Goal: Transaction & Acquisition: Purchase product/service

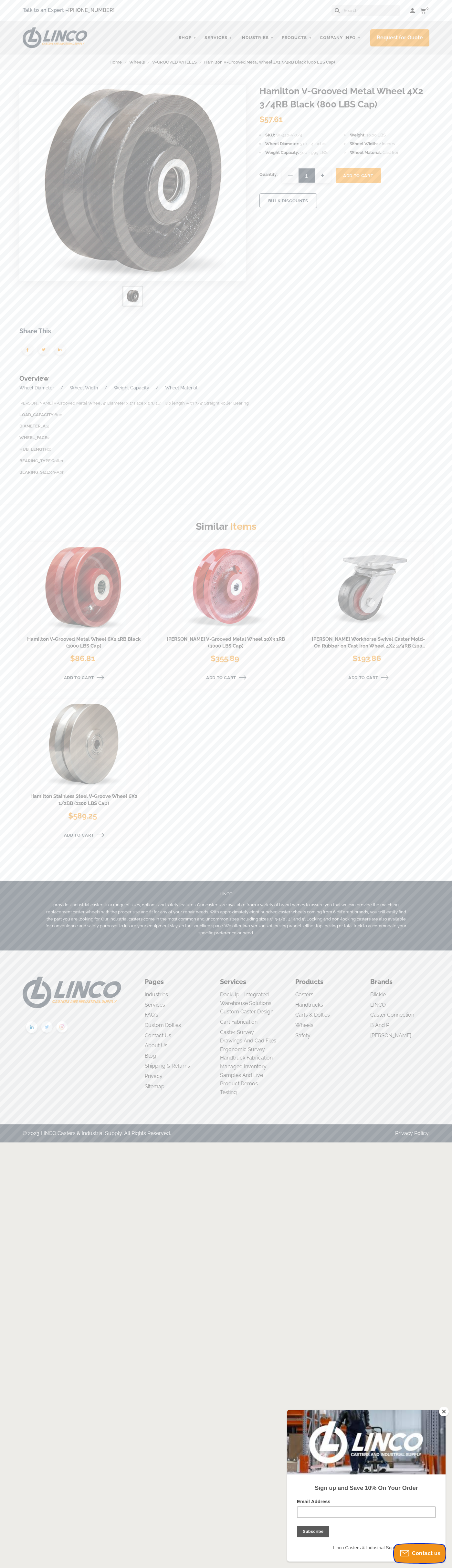
click at [420, 1553] on span "Contact us" at bounding box center [426, 1553] width 29 height 6
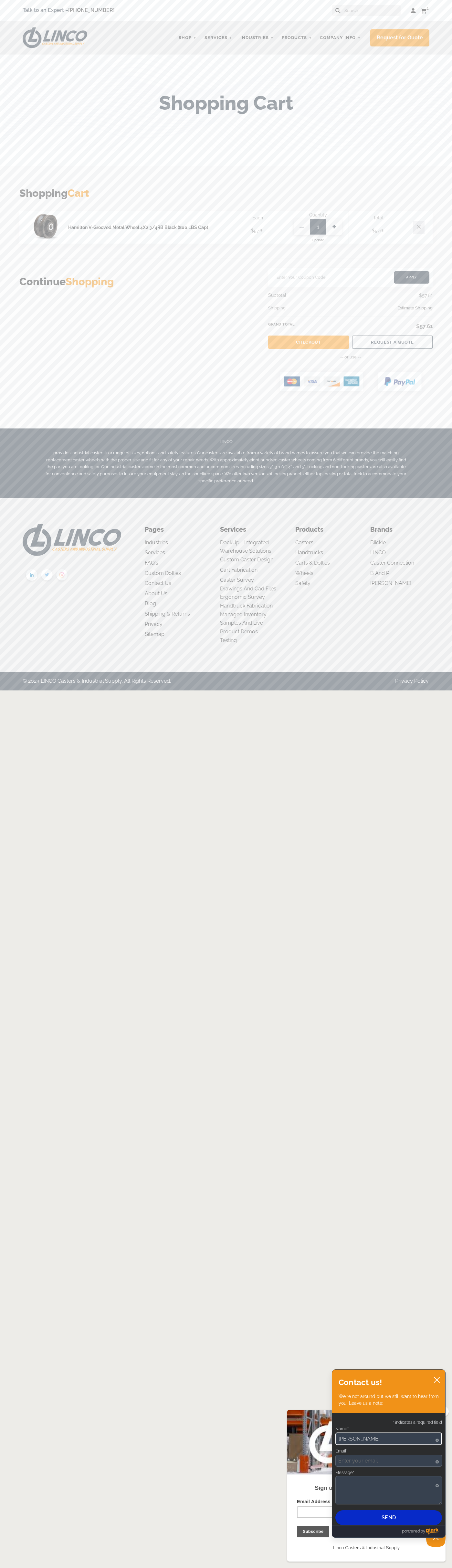
type input "John Smith"
click at [308, 342] on link "Checkout" at bounding box center [308, 342] width 80 height 13
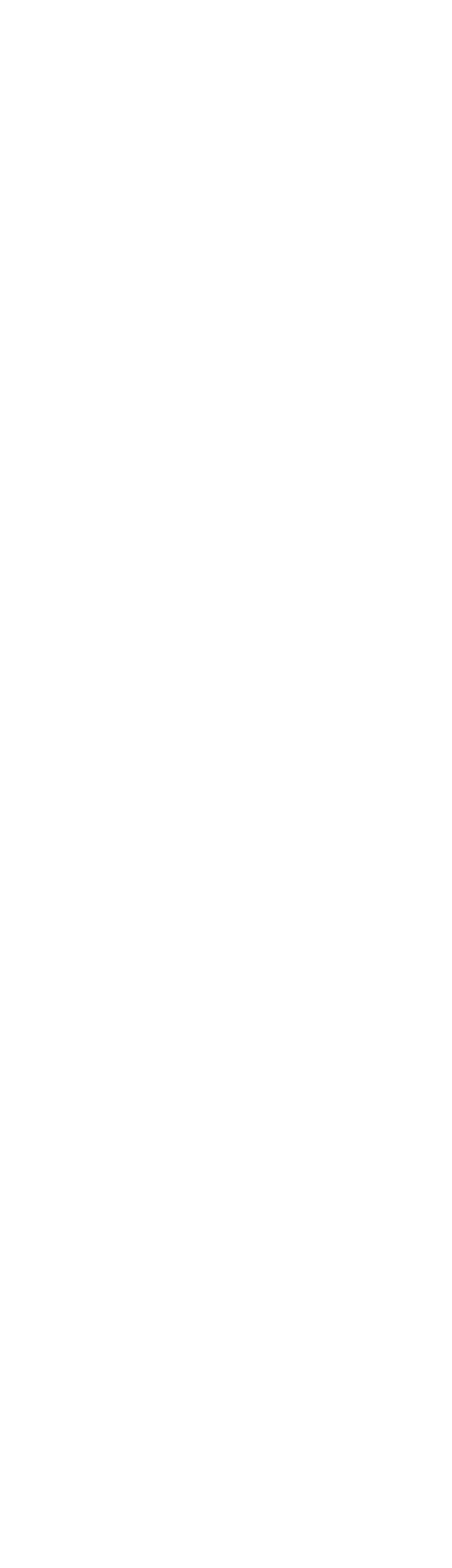
click at [298, 18] on html "Checkout" at bounding box center [226, 784] width 452 height 1568
click at [426, 1104] on html "Checkout" at bounding box center [226, 784] width 452 height 1568
click at [412, 1568] on html "Checkout" at bounding box center [226, 784] width 452 height 1568
click at [18, 990] on html "Checkout" at bounding box center [226, 784] width 452 height 1568
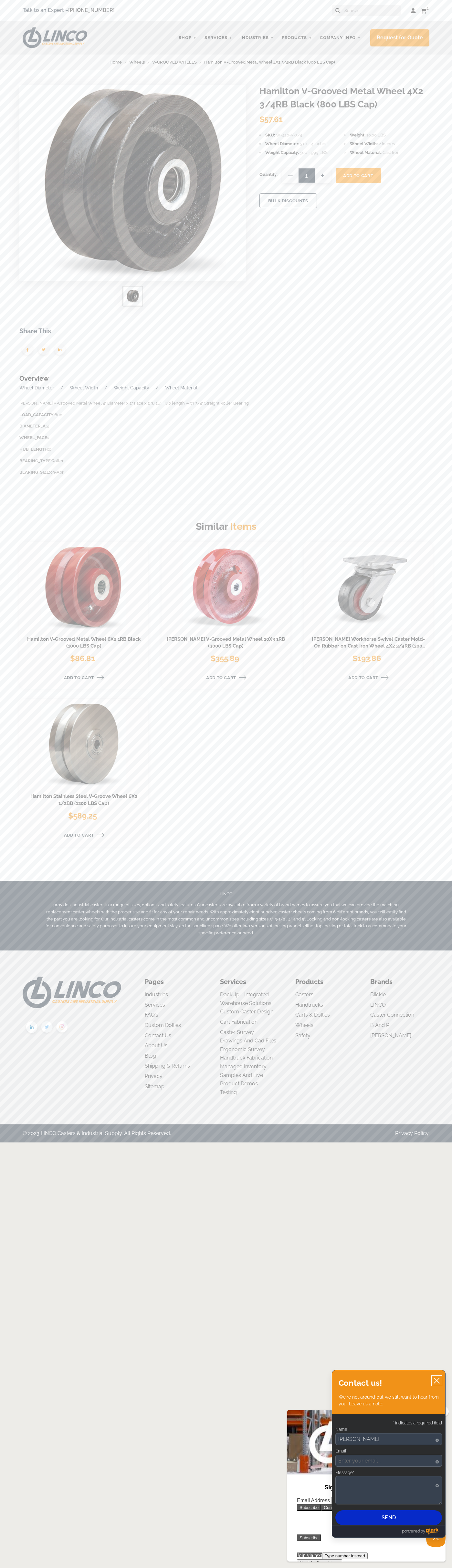
click at [437, 1381] on icon "close chatbox" at bounding box center [436, 1381] width 5 height 5
